Goal: Navigation & Orientation: Find specific page/section

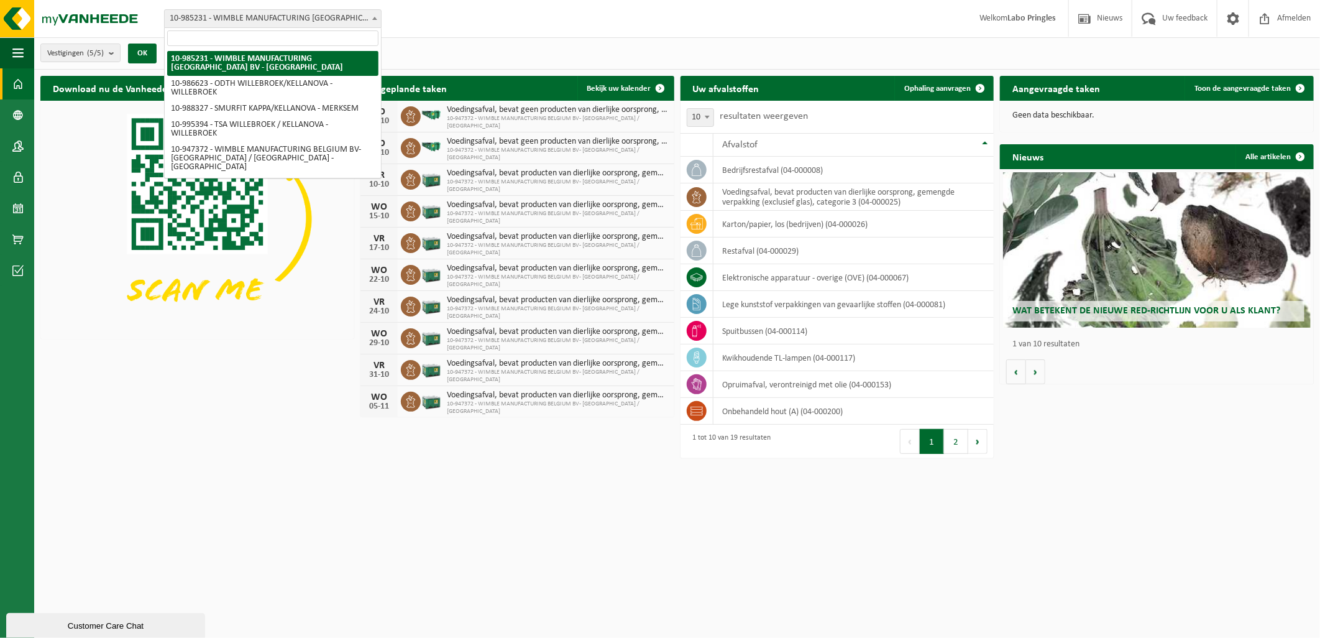
click at [346, 21] on span "10-985231 - WIMBLE MANUFACTURING [GEOGRAPHIC_DATA] BV - [GEOGRAPHIC_DATA]" at bounding box center [273, 18] width 216 height 17
click at [426, 27] on div "Vestiging: 10-985231 - WIMBLE MANUFACTURING [GEOGRAPHIC_DATA] BV - [GEOGRAPHIC_…" at bounding box center [660, 19] width 1320 height 38
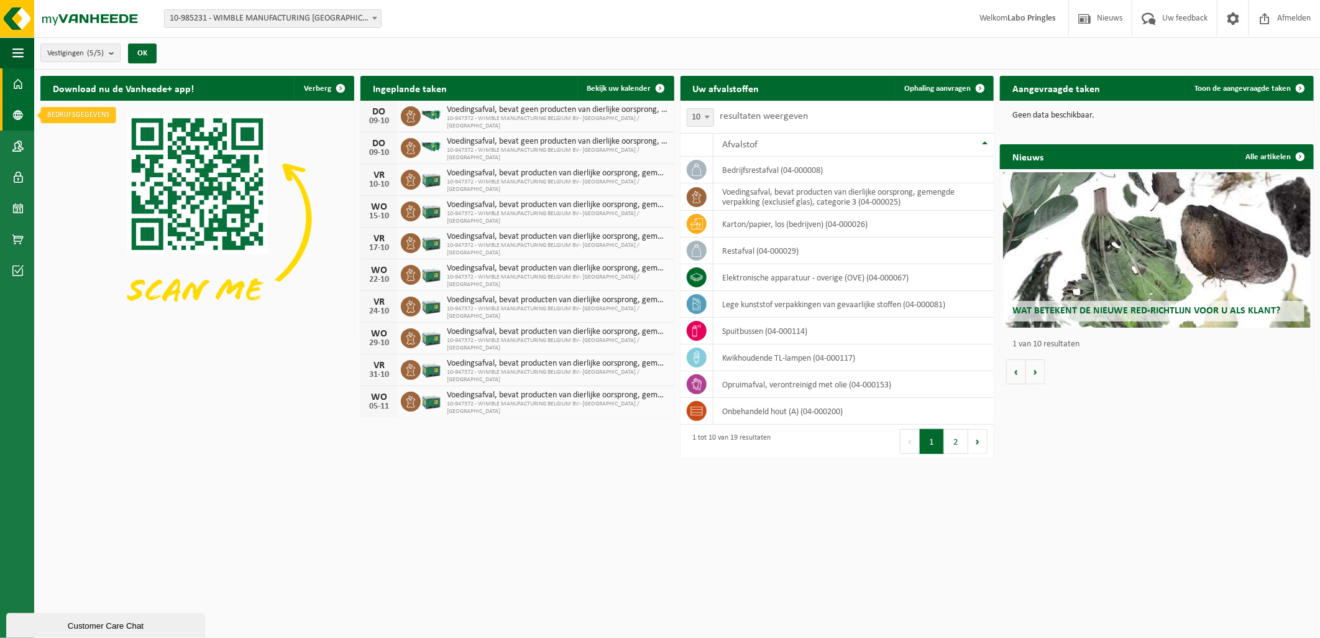
click at [21, 114] on span at bounding box center [17, 114] width 11 height 31
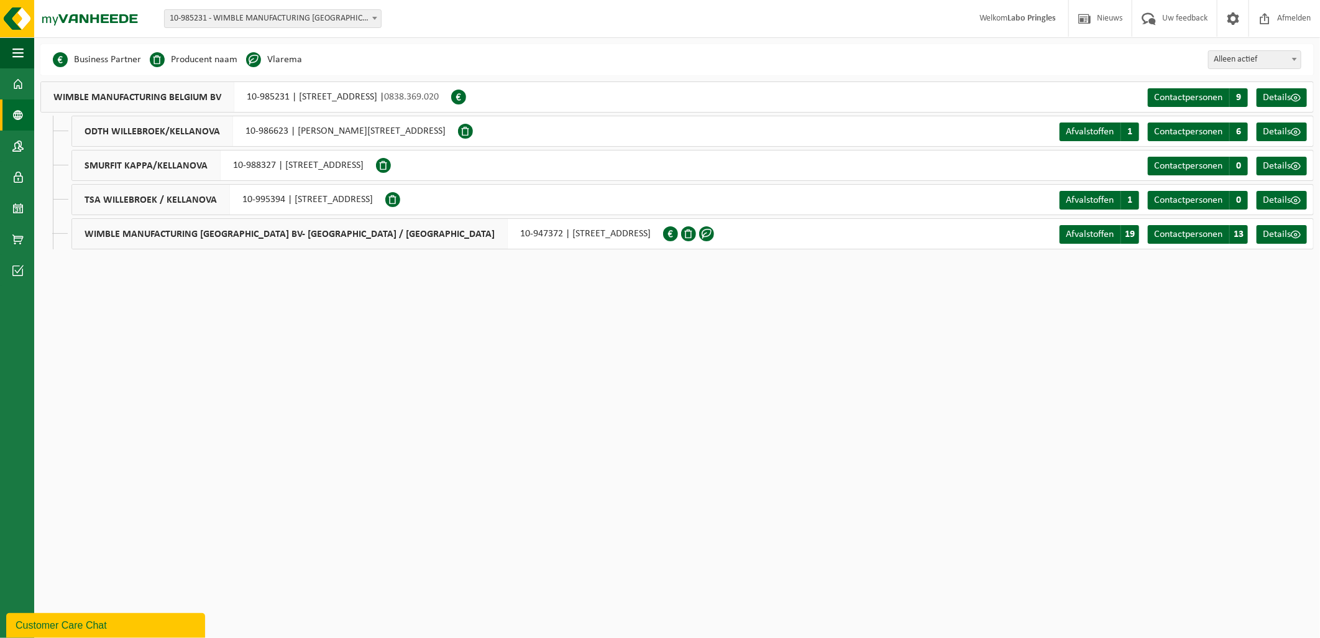
drag, startPoint x: 87, startPoint y: 233, endPoint x: 584, endPoint y: 237, distance: 497.4
click at [584, 237] on div "WIMBLE MANUFACTURING BELGIUM BV- KELLANOVA / PRINGLES 10-947372 | MECHELSEWEG 6…" at bounding box center [367, 233] width 592 height 31
copy div "WIMBLE MANUFACTURING BELGIUM BV- KELLANOVA / PRINGLES 10-947372 | MECHELSEWEG 6…"
click at [711, 373] on html "Vestiging: 10-985231 - WIMBLE MANUFACTURING BELGIUM BV - MECHELEN 10-986623 - O…" at bounding box center [660, 319] width 1320 height 638
click at [14, 78] on span at bounding box center [17, 83] width 11 height 31
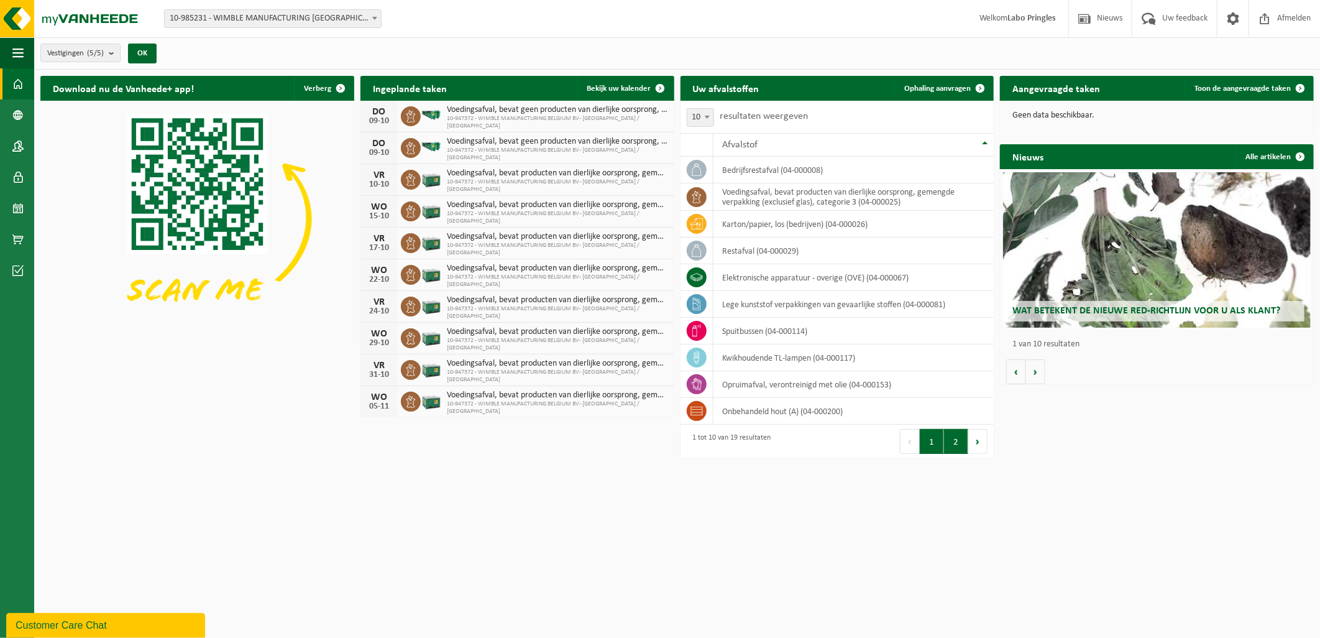
click at [951, 446] on button "2" at bounding box center [956, 441] width 24 height 25
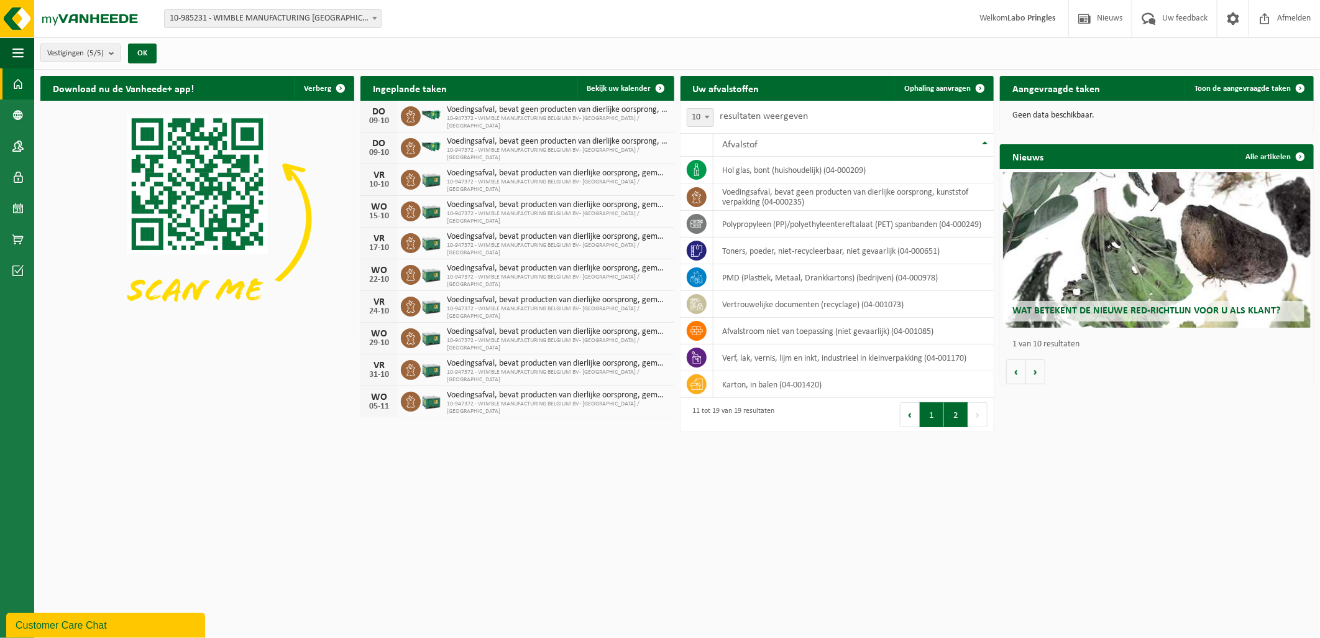
click at [924, 419] on button "1" at bounding box center [932, 414] width 24 height 25
